Goal: Task Accomplishment & Management: Complete application form

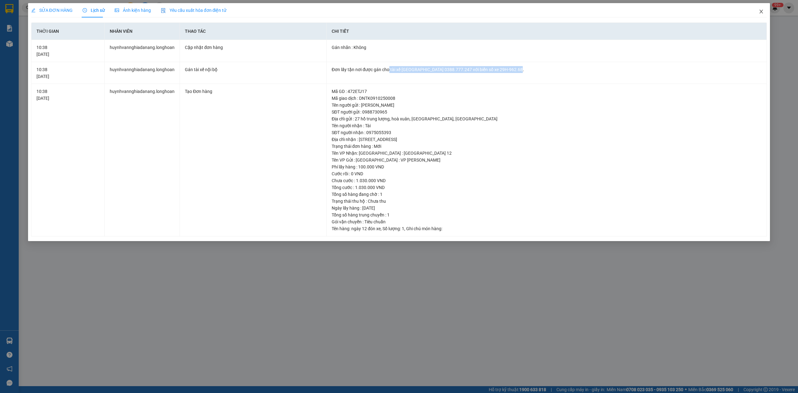
click at [758, 11] on icon "close" at bounding box center [760, 11] width 5 height 5
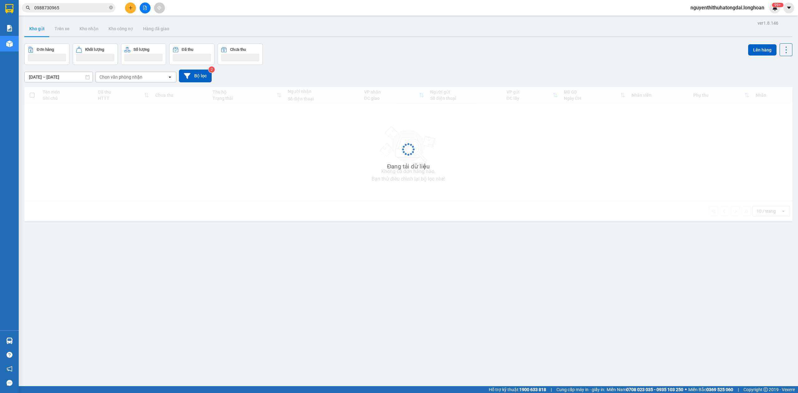
click at [60, 8] on input "0988730965" at bounding box center [71, 7] width 74 height 7
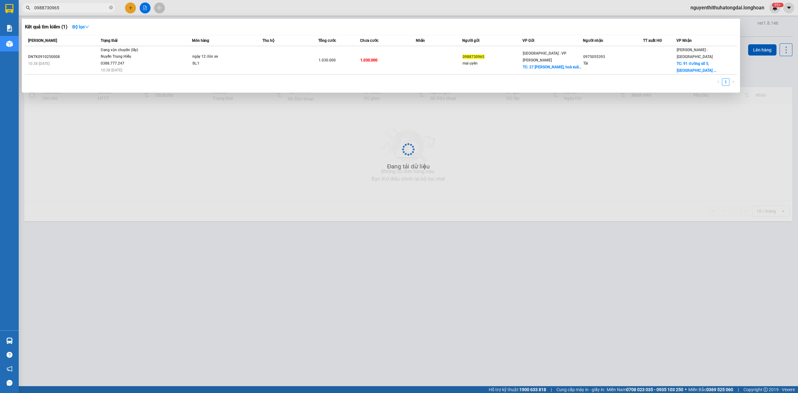
click at [60, 8] on input "0988730965" at bounding box center [71, 7] width 74 height 7
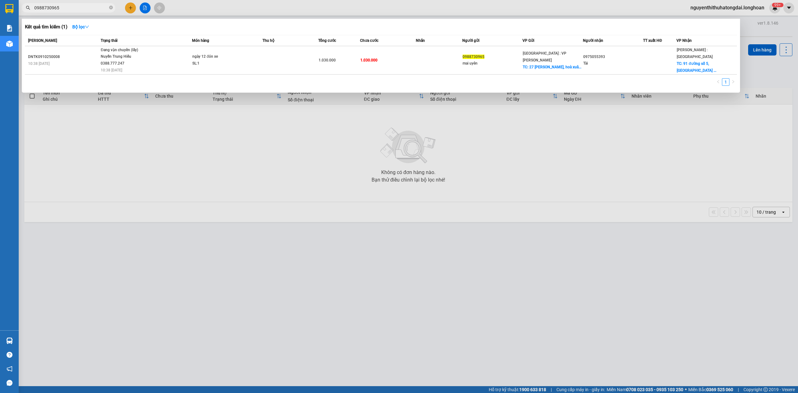
paste input "888332332"
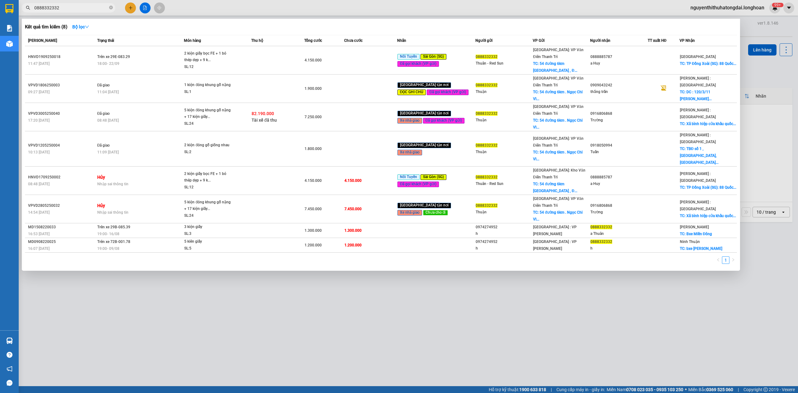
click at [68, 5] on input "0888332332" at bounding box center [71, 7] width 74 height 7
type input "0888332332"
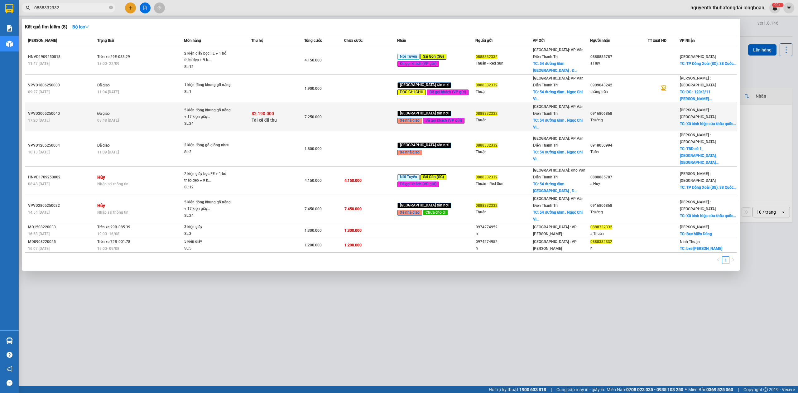
click at [331, 113] on div "7.250.000" at bounding box center [323, 116] width 39 height 7
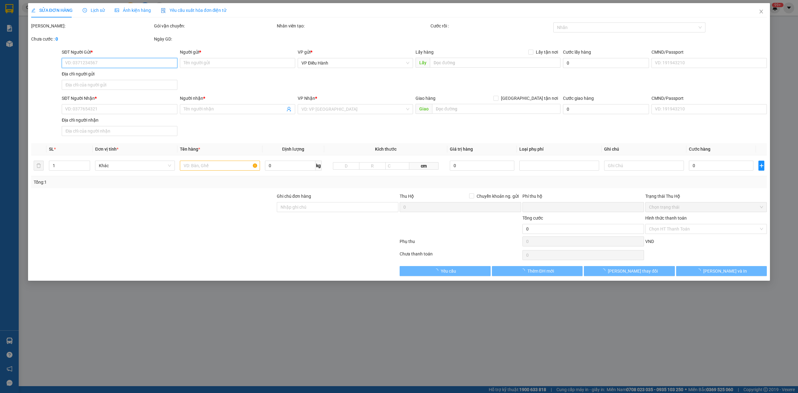
type input "0888332332"
type input "Thuận"
checkbox input "true"
type input "54 đường 6km . Ngọc Chi Vĩnh Ngọc Đông Anh HN"
type input "500.000"
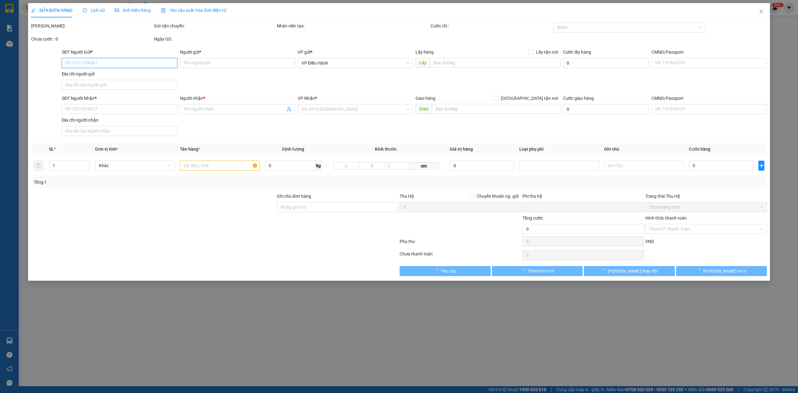
type input "0916806868"
type input "Trường"
checkbox input "true"
type input "Xã bình hiệp cửa khẩu quốc tế bình hiệp kiến tường [GEOGRAPHIC_DATA]"
checkbox input "true"
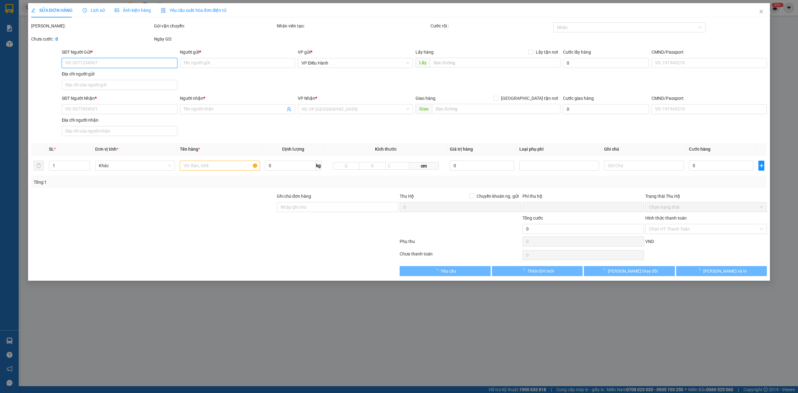
type input "82.190.000"
type input "130.000"
type input "7.250.000"
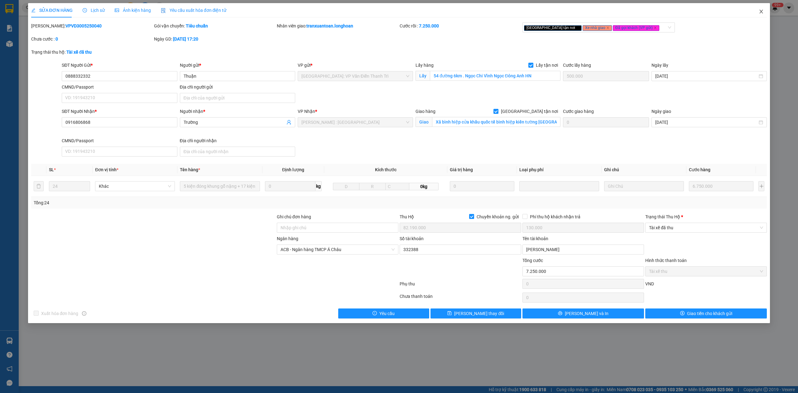
drag, startPoint x: 765, startPoint y: 14, endPoint x: 737, endPoint y: 0, distance: 31.8
click at [761, 11] on span "Close" at bounding box center [760, 11] width 17 height 17
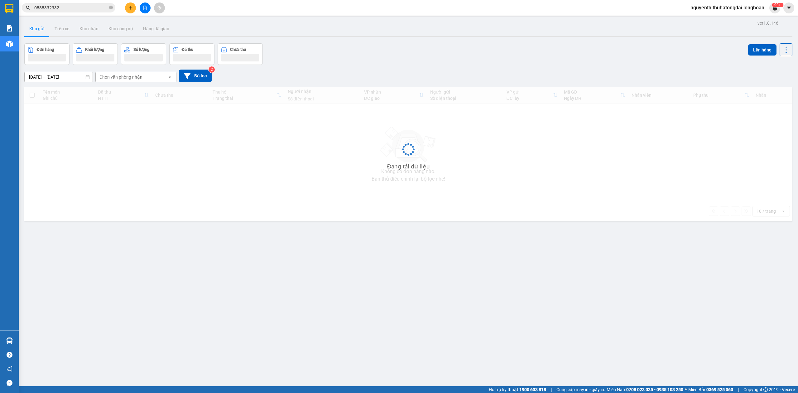
click at [55, 10] on input "0888332332" at bounding box center [71, 7] width 74 height 7
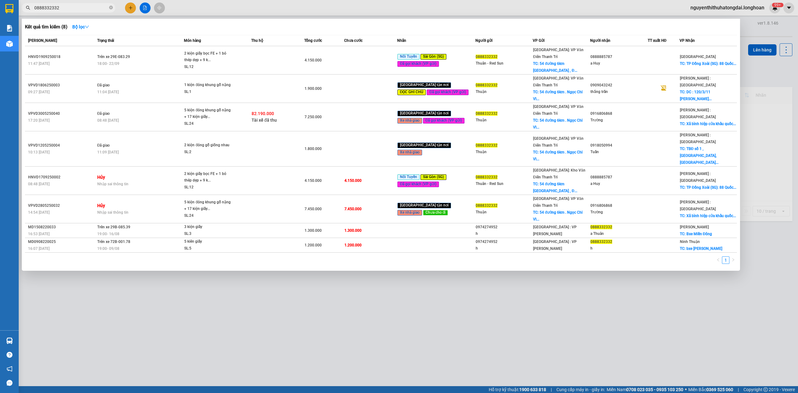
click at [55, 10] on input "0888332332" at bounding box center [71, 7] width 74 height 7
paste input "0942907507"
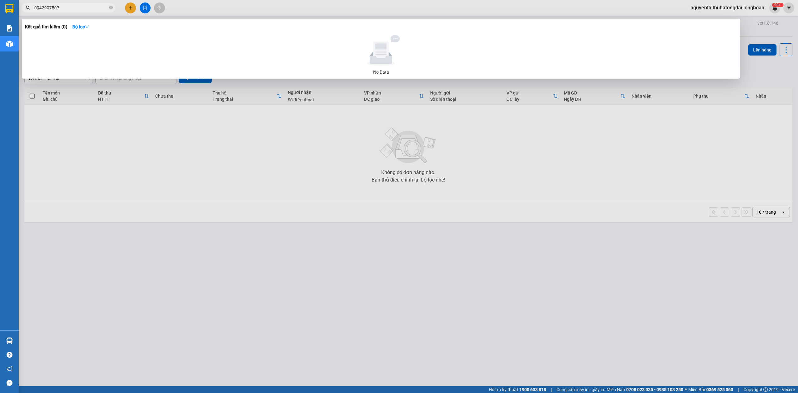
click at [95, 3] on span "0942907507" at bounding box center [68, 7] width 93 height 9
click at [94, 8] on input "0942907507" at bounding box center [71, 7] width 74 height 7
paste input "79.801.07"
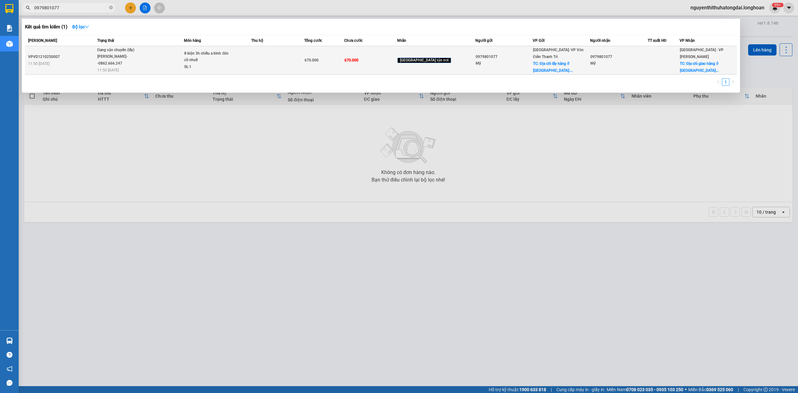
click at [162, 64] on span "Đang vận chuyển (lấy) [PERSON_NAME]--0862.666.247 11:50 [DATE]" at bounding box center [140, 60] width 87 height 26
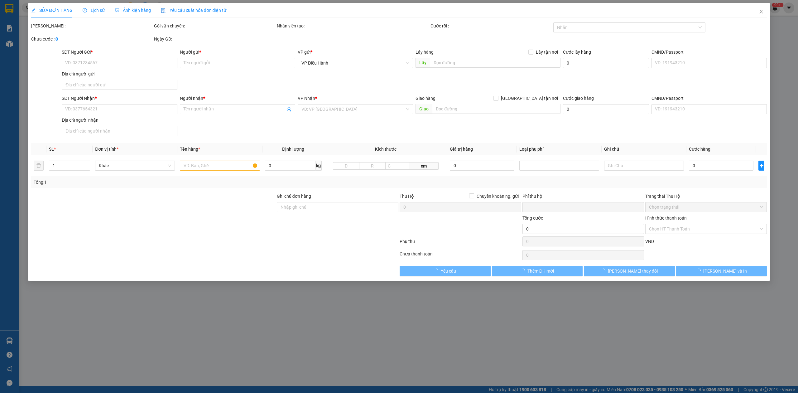
click at [99, 16] on div "Lịch sử" at bounding box center [94, 10] width 22 height 14
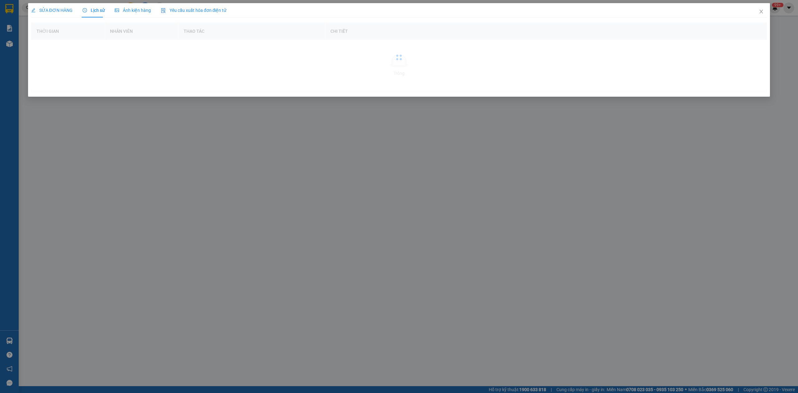
click at [98, 10] on span "Lịch sử" at bounding box center [94, 10] width 22 height 5
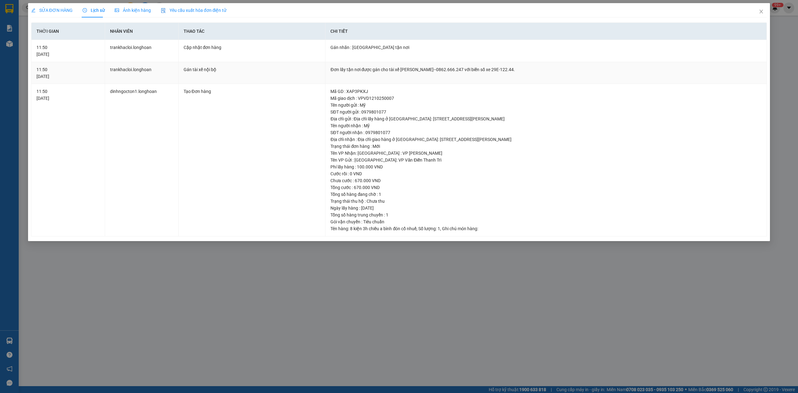
drag, startPoint x: 389, startPoint y: 70, endPoint x: 511, endPoint y: 80, distance: 122.5
click at [511, 80] on td "Đơn lấy tận nơi được gán cho tài xế [PERSON_NAME]--0862.666.247 với biển số xe …" at bounding box center [545, 73] width 441 height 22
copy div "tài xế [PERSON_NAME]--0862.666.247 với biển số xe 29E-122.44."
click at [758, 13] on icon "close" at bounding box center [760, 11] width 5 height 5
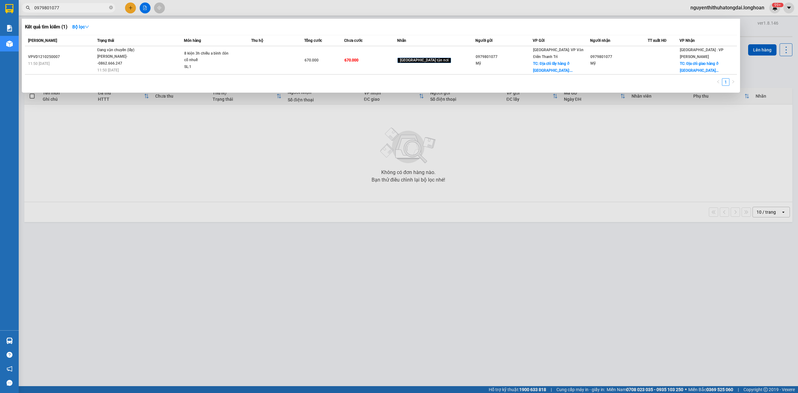
click at [86, 11] on input "0979801077" at bounding box center [71, 7] width 74 height 7
paste input "0948486633"
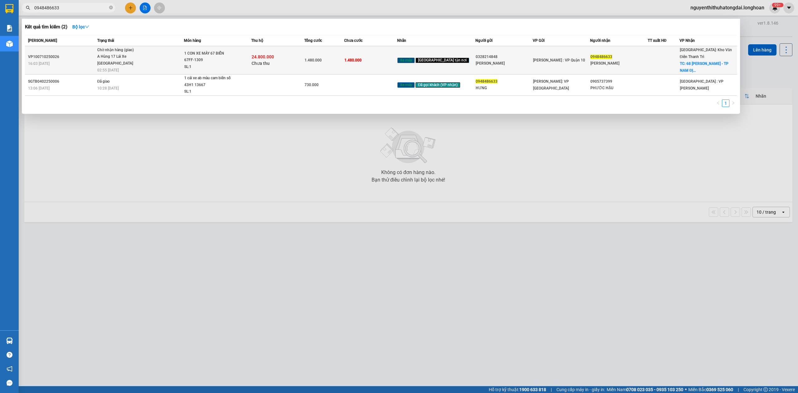
type input "0948486633"
click at [272, 55] on span "24.800.000" at bounding box center [262, 56] width 22 height 5
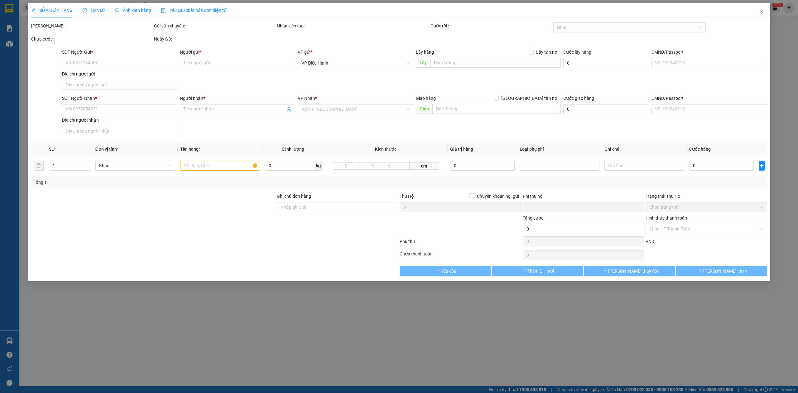
type input "0328214848"
type input "[PERSON_NAME]"
type input "0948486633"
type input "[PERSON_NAME]"
checkbox input "true"
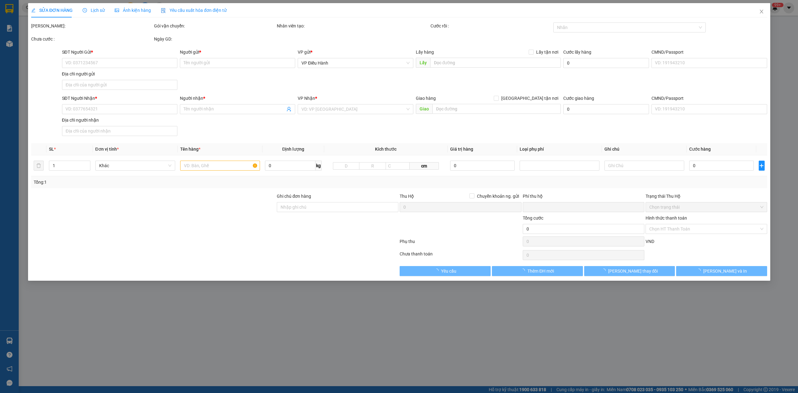
type input "68 [PERSON_NAME] - [GEOGRAPHIC_DATA]"
type input "CÓ CHÌA KHÓA VÀ CAVET ĐI KÈM"
type input "1.480.000"
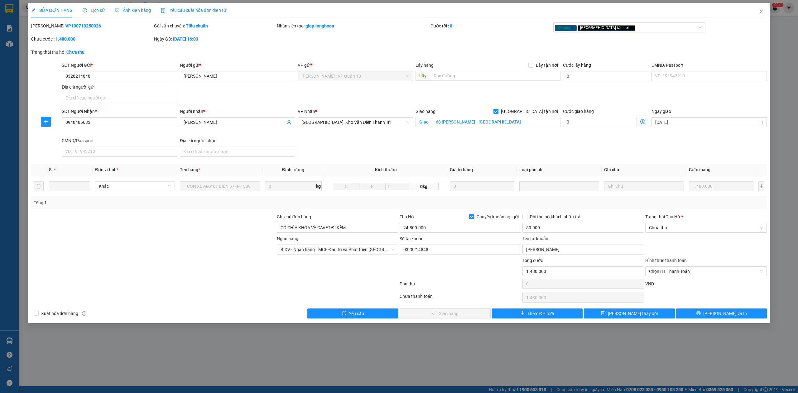
click at [99, 12] on span "Lịch sử" at bounding box center [94, 10] width 22 height 5
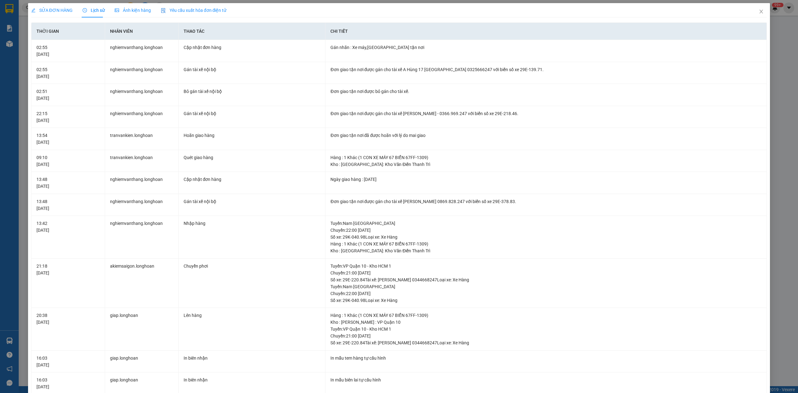
click at [45, 6] on div "SỬA ĐƠN HÀNG" at bounding box center [51, 10] width 41 height 14
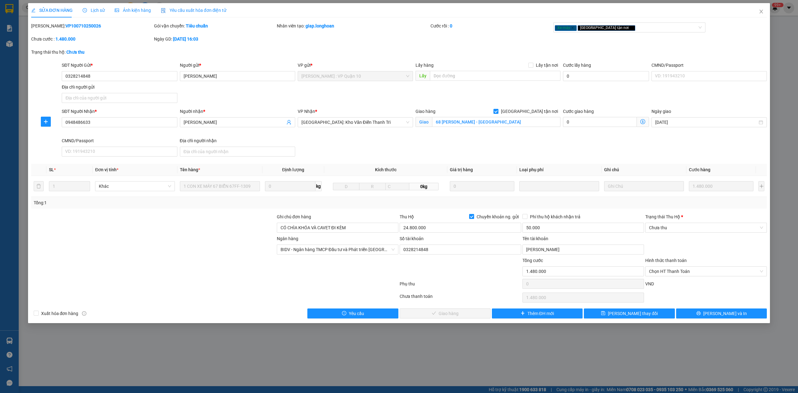
click at [88, 10] on span "Lịch sử" at bounding box center [94, 10] width 22 height 5
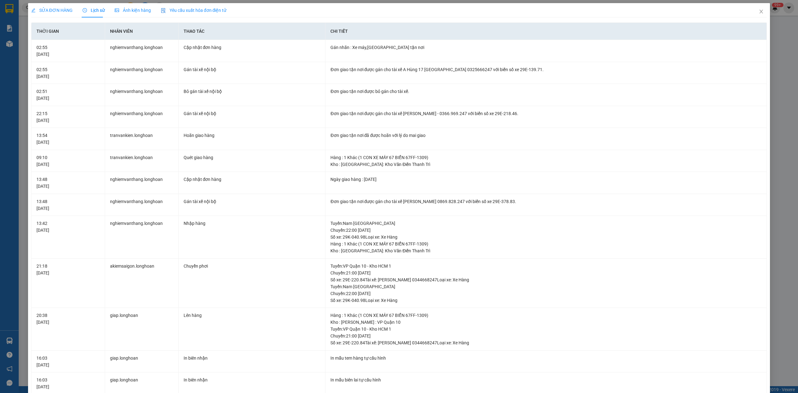
click at [50, 10] on span "SỬA ĐƠN HÀNG" at bounding box center [51, 10] width 41 height 5
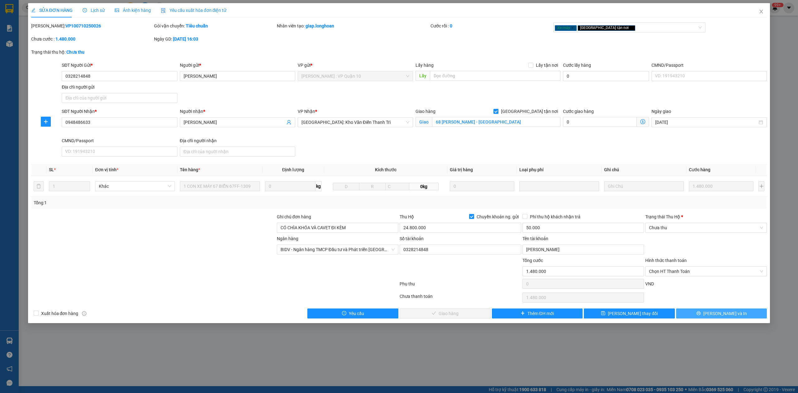
click at [687, 313] on button "[PERSON_NAME] và In" at bounding box center [721, 313] width 91 height 10
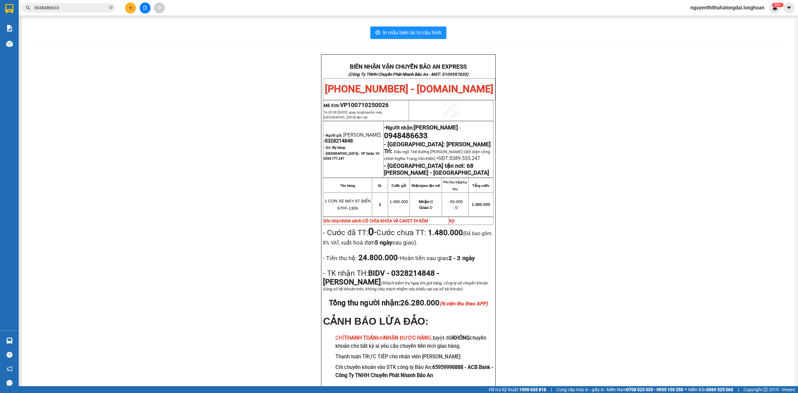
click at [65, 10] on input "0948486633" at bounding box center [71, 7] width 74 height 7
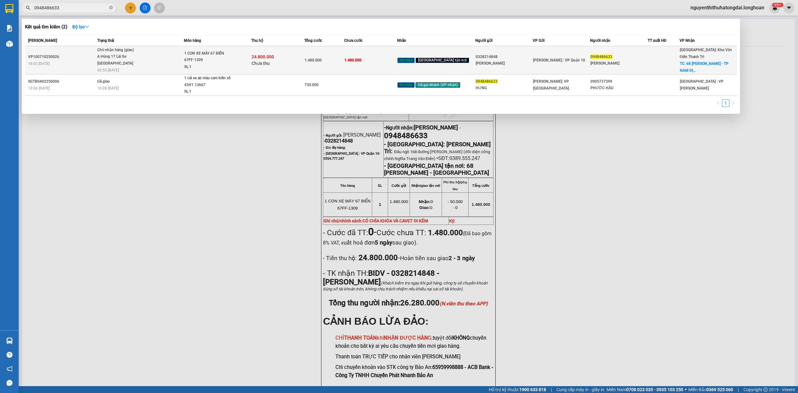
click at [187, 69] on div "SL: 1" at bounding box center [207, 67] width 47 height 7
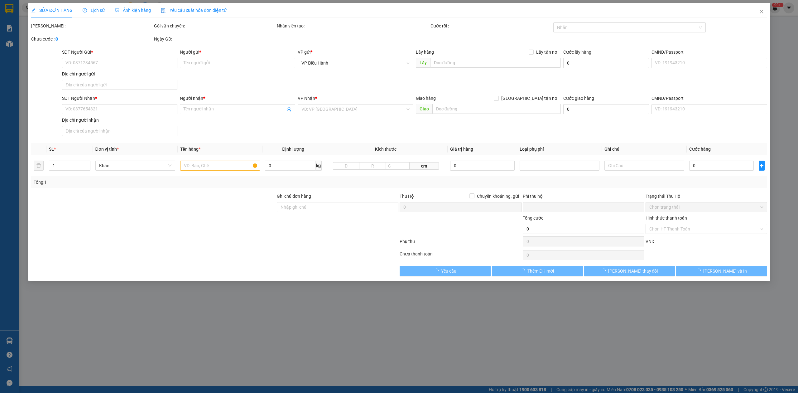
type input "0328214848"
type input "[PERSON_NAME]"
type input "0948486633"
type input "[PERSON_NAME]"
checkbox input "true"
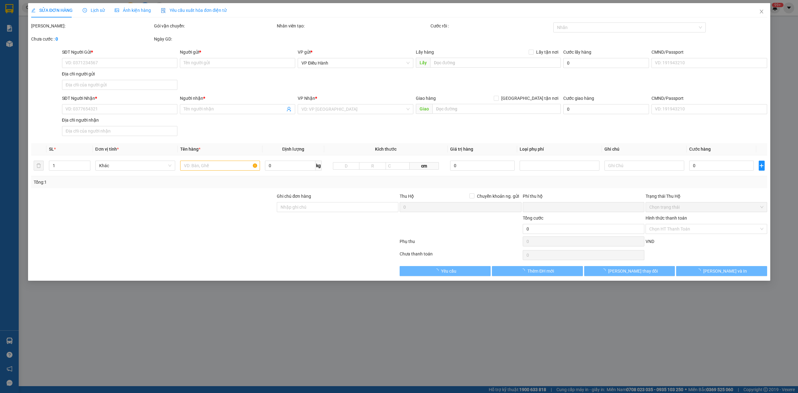
type input "68 [PERSON_NAME] - [GEOGRAPHIC_DATA]"
type input "CÓ CHÌA KHÓA VÀ CAVET ĐI KÈM"
type input "1.480.000"
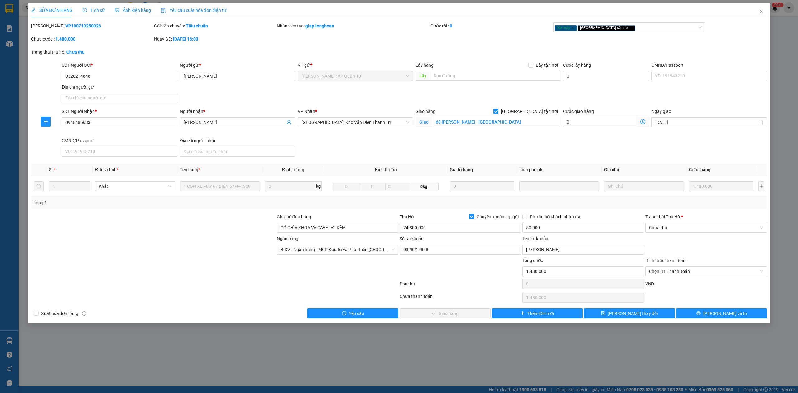
click at [92, 8] on span "Lịch sử" at bounding box center [94, 10] width 22 height 5
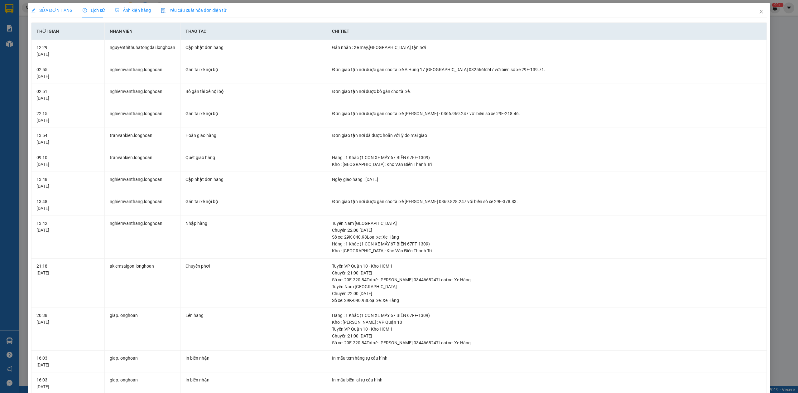
click at [56, 6] on div "SỬA ĐƠN HÀNG" at bounding box center [51, 10] width 41 height 14
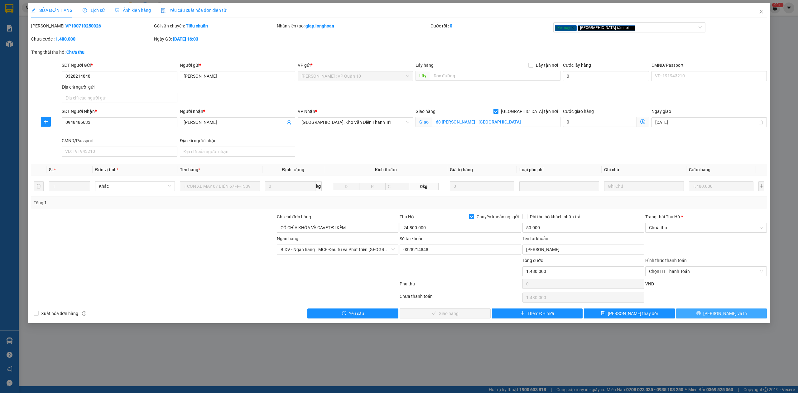
click at [697, 312] on button "[PERSON_NAME] và In" at bounding box center [721, 313] width 91 height 10
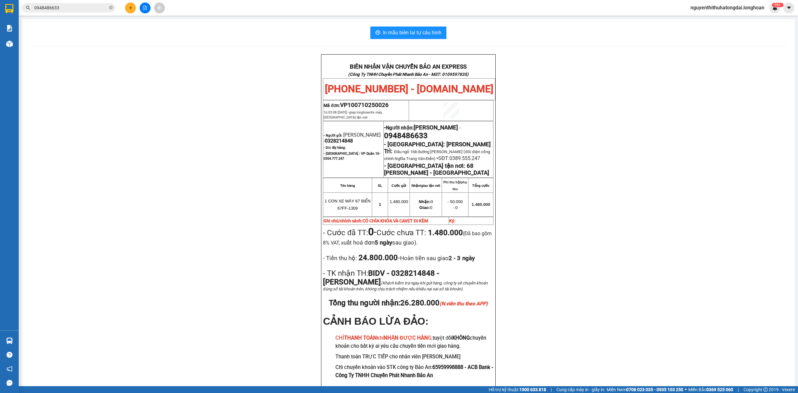
click at [62, 4] on span "0948486633" at bounding box center [68, 7] width 93 height 9
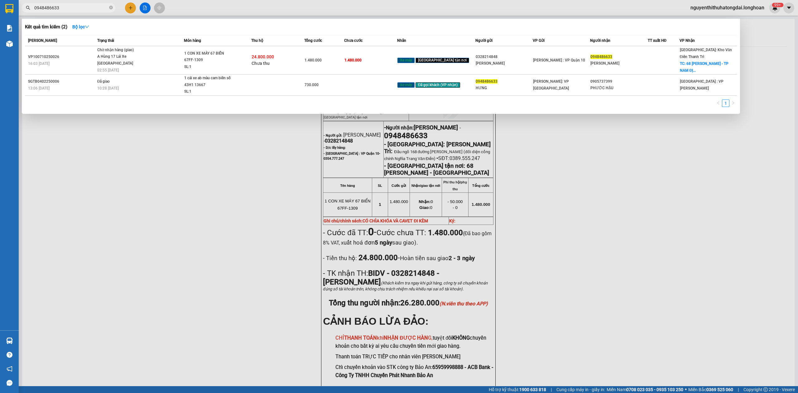
click at [63, 7] on input "0948486633" at bounding box center [71, 7] width 74 height 7
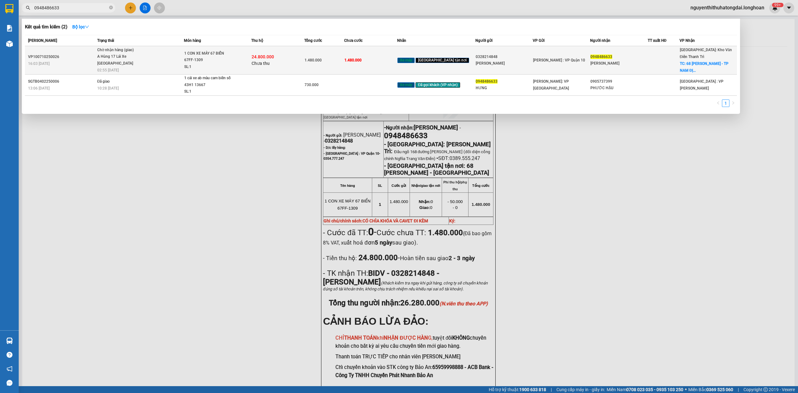
click at [159, 53] on span "Chờ nhận hàng (giao) A Hùng 17 [GEOGRAPHIC_DATA] 0325666247 02:55 [DATE]" at bounding box center [140, 60] width 87 height 26
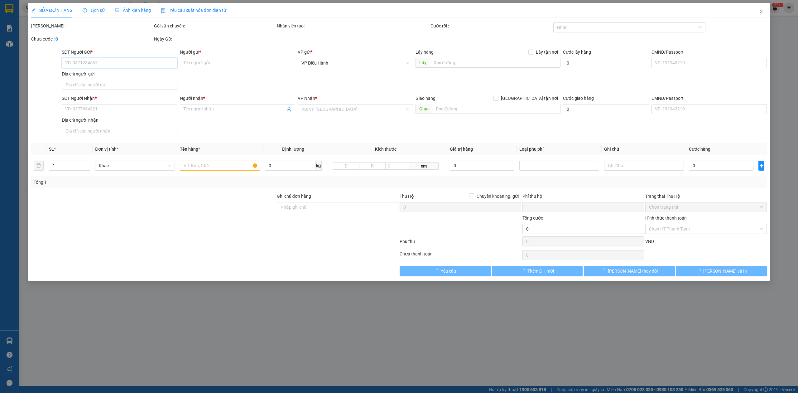
type input "0328214848"
type input "[PERSON_NAME]"
type input "0948486633"
type input "[PERSON_NAME]"
checkbox input "true"
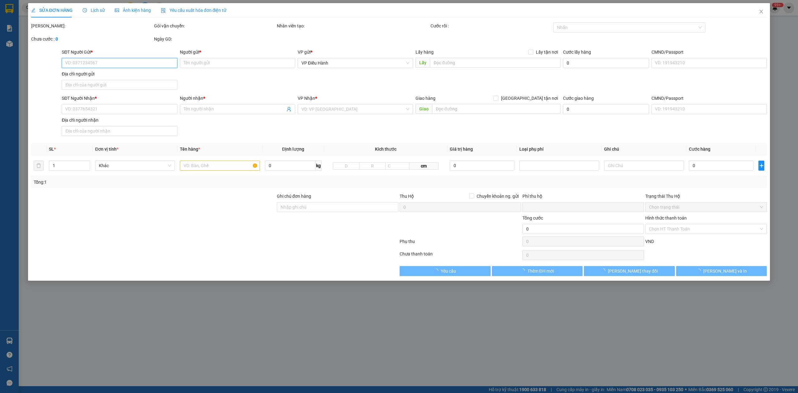
type input "68 [PERSON_NAME] - [GEOGRAPHIC_DATA]"
type input "CÓ CHÌA KHÓA VÀ CAVET ĐI KÈM"
type input "1.480.000"
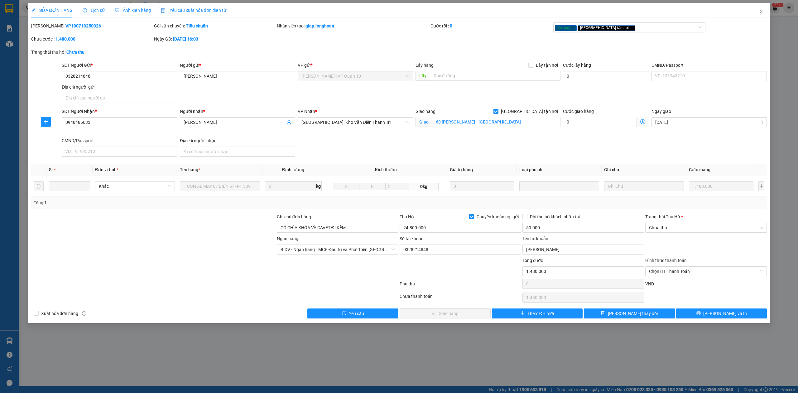
click at [91, 14] on div "Lịch sử" at bounding box center [94, 10] width 22 height 14
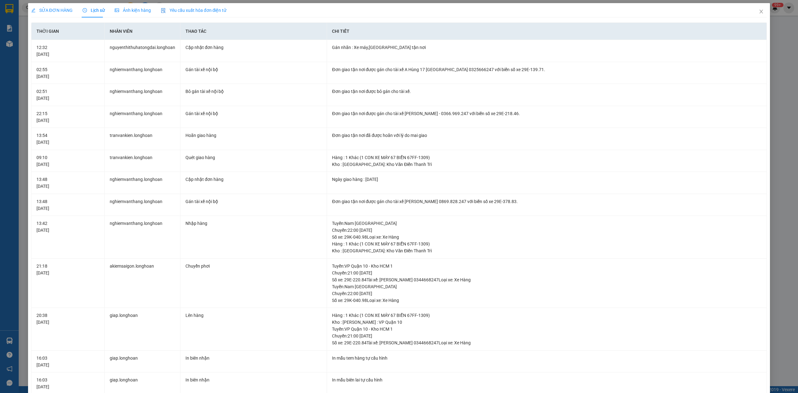
click at [58, 9] on span "SỬA ĐƠN HÀNG" at bounding box center [51, 10] width 41 height 5
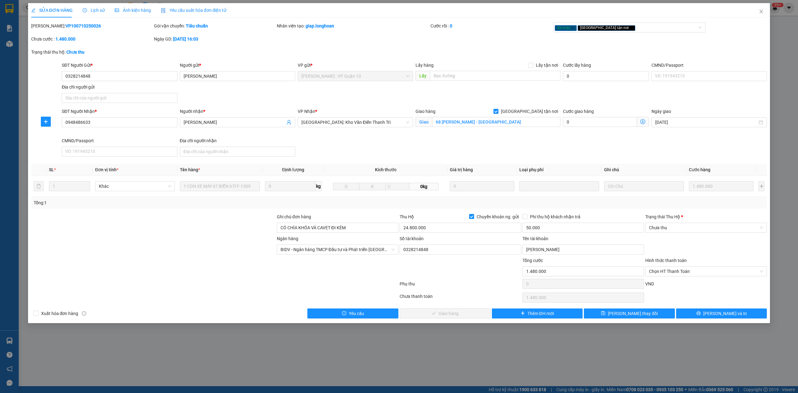
click at [91, 12] on span "Lịch sử" at bounding box center [94, 10] width 22 height 5
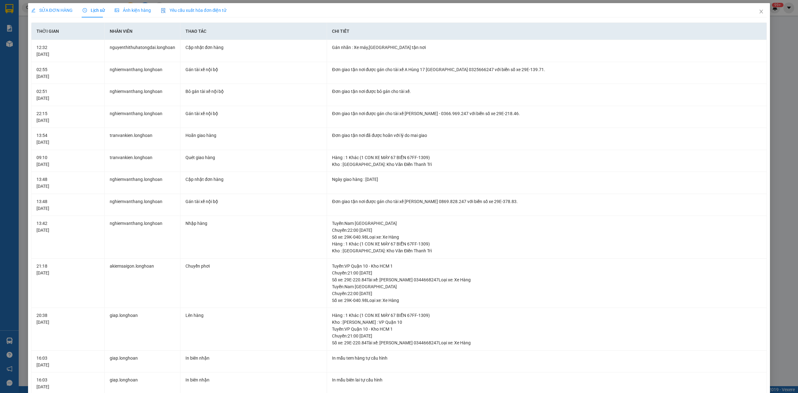
click at [55, 7] on div "SỬA ĐƠN HÀNG" at bounding box center [51, 10] width 41 height 7
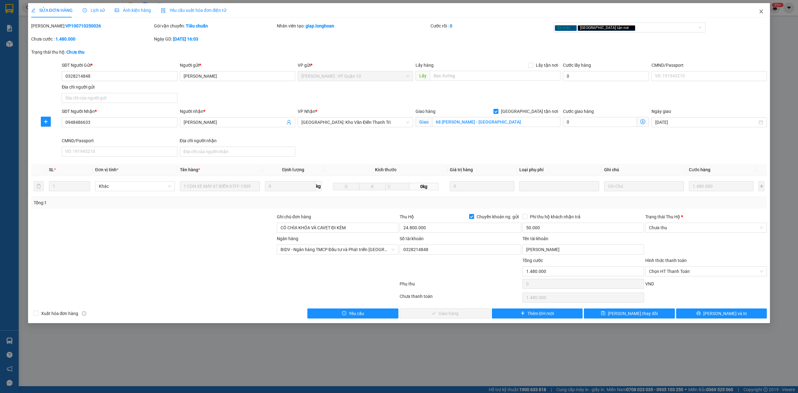
click at [761, 11] on icon "close" at bounding box center [760, 12] width 3 height 4
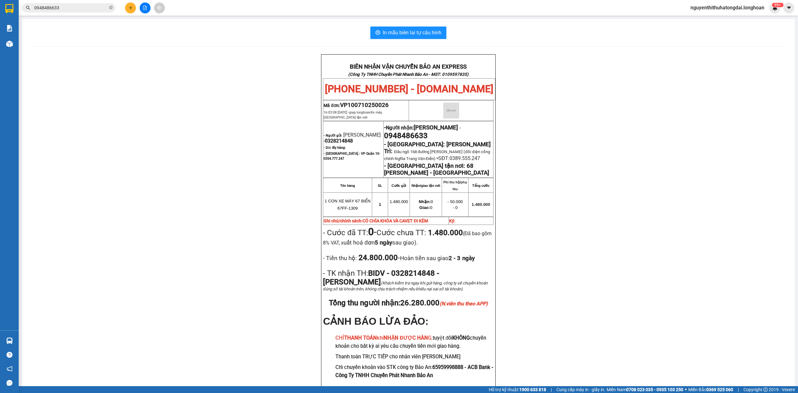
click at [80, 8] on input "0948486633" at bounding box center [71, 7] width 74 height 7
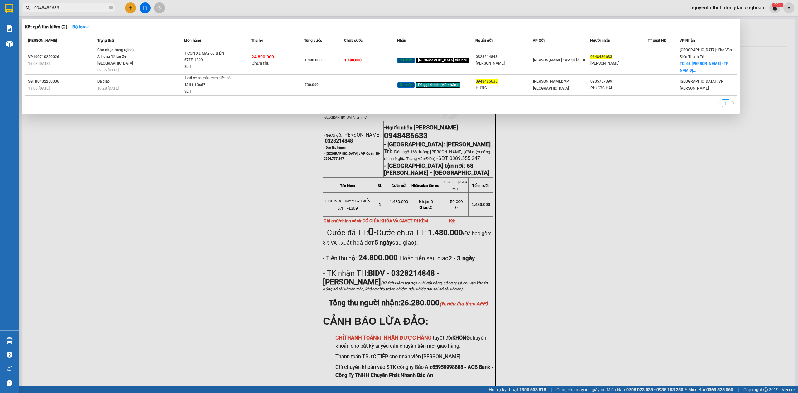
click at [80, 8] on input "0948486633" at bounding box center [71, 7] width 74 height 7
paste input "Sdt nhận hàng ạ"
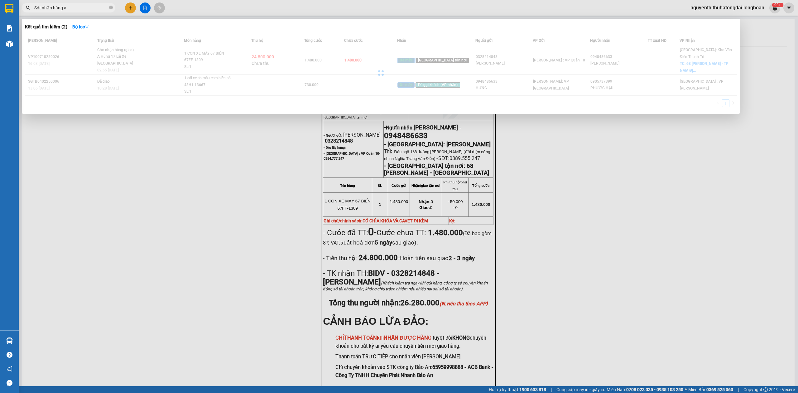
click at [80, 9] on input "Sdt nhận hàng ạ" at bounding box center [71, 7] width 74 height 7
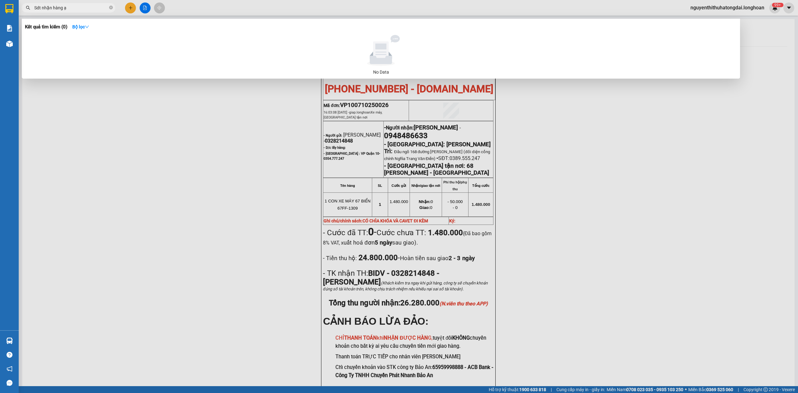
click at [80, 9] on input "Sdt nhận hàng ạ" at bounding box center [71, 7] width 74 height 7
paste input "0964010708"
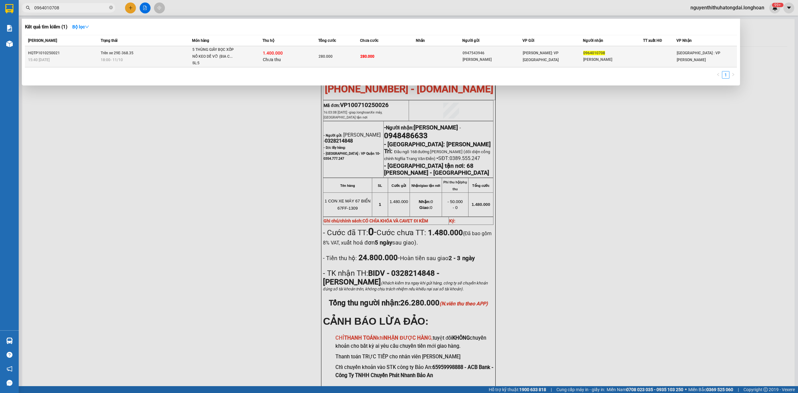
type input "0964010708"
click at [192, 62] on div "SL: 5" at bounding box center [215, 63] width 47 height 7
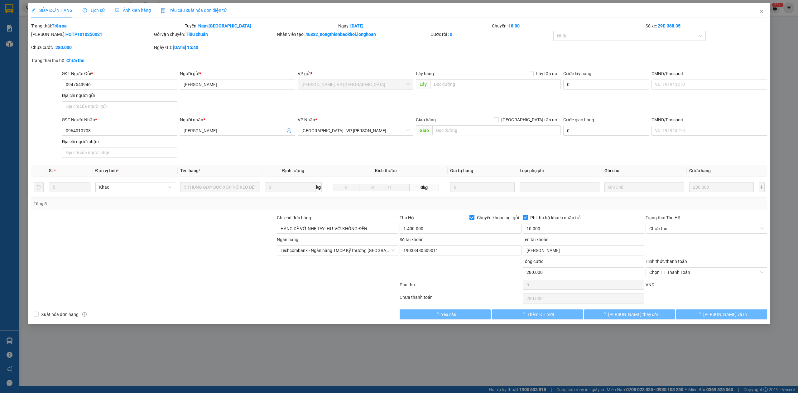
type input "0947543946"
type input "[PERSON_NAME]"
type input "0964010708"
type input "[PERSON_NAME]"
type input "HÀNG DỄ VỠ NHẸ TAY- HƯ VỠ KHÔNG ĐỀN"
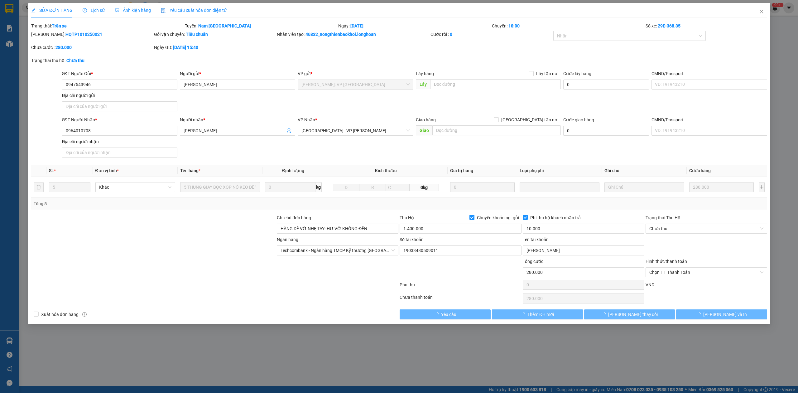
type input "280.000"
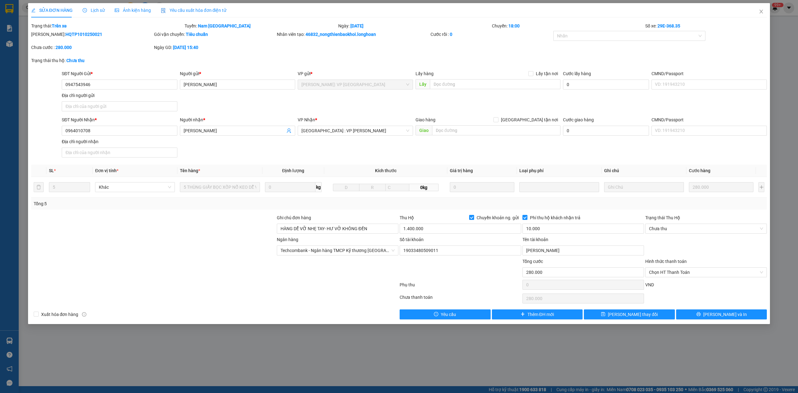
click at [100, 8] on span "Lịch sử" at bounding box center [94, 10] width 22 height 5
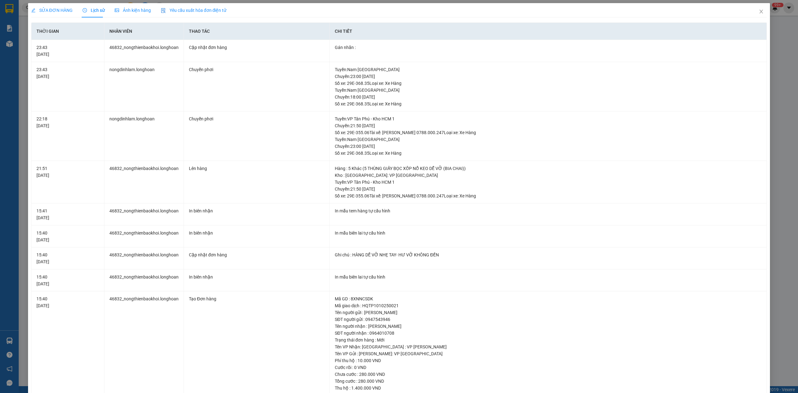
click at [50, 17] on div "SỬA ĐƠN HÀNG" at bounding box center [51, 10] width 41 height 14
